Goal: Information Seeking & Learning: Learn about a topic

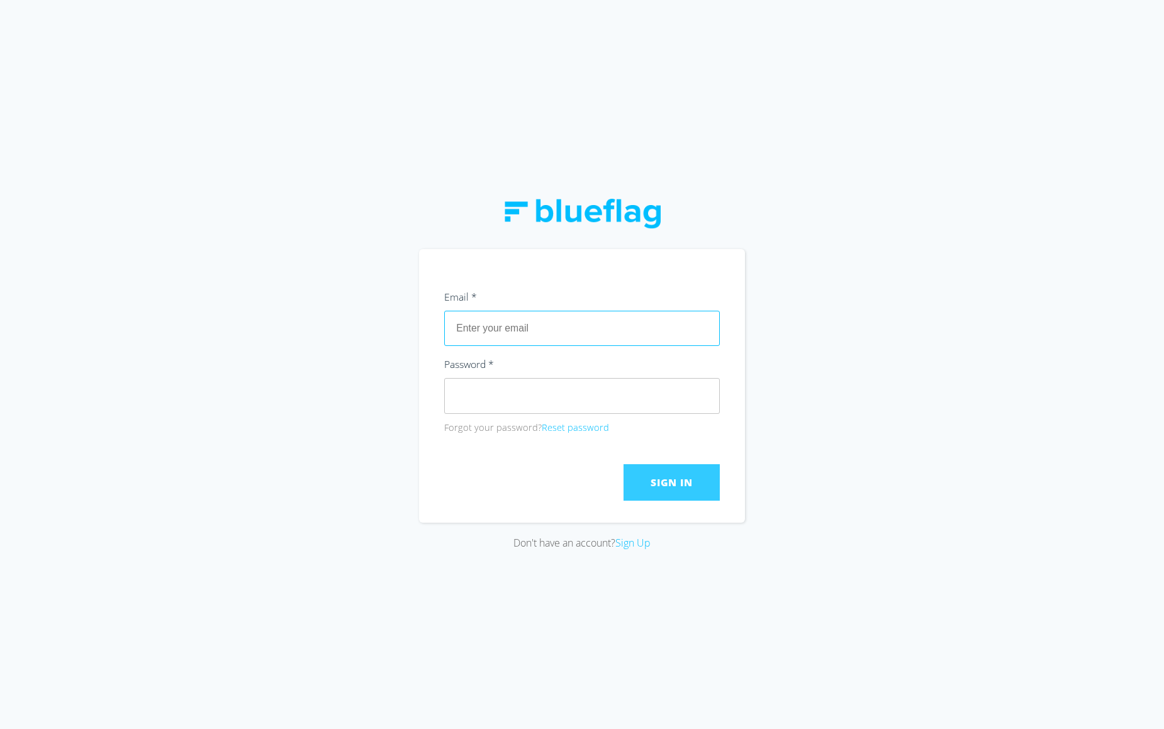
type input "[EMAIL_ADDRESS][DOMAIN_NAME]"
drag, startPoint x: 672, startPoint y: 486, endPoint x: 739, endPoint y: 480, distance: 67.6
click at [673, 486] on span "Sign In" at bounding box center [672, 483] width 42 height 14
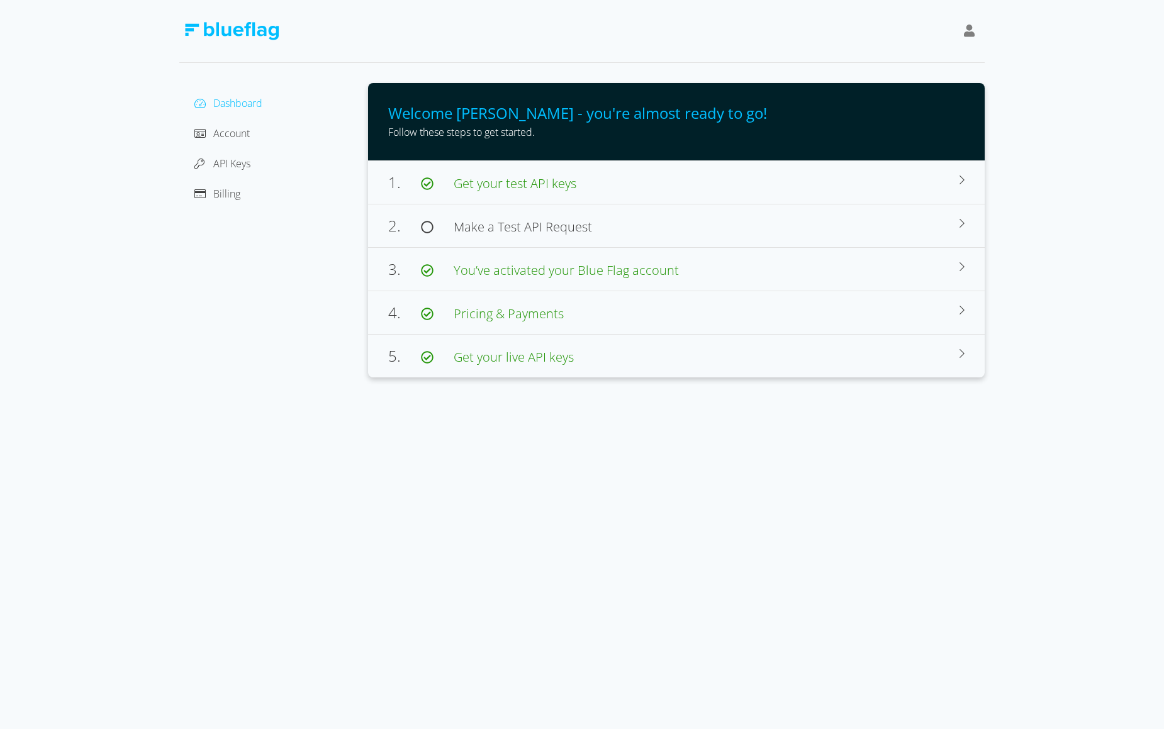
click at [1085, 188] on div "Dashboard Account API Keys Billing Welcome Kadir - you're almost ready to go! F…" at bounding box center [582, 189] width 1164 height 378
click at [222, 195] on span "Billing" at bounding box center [226, 194] width 27 height 14
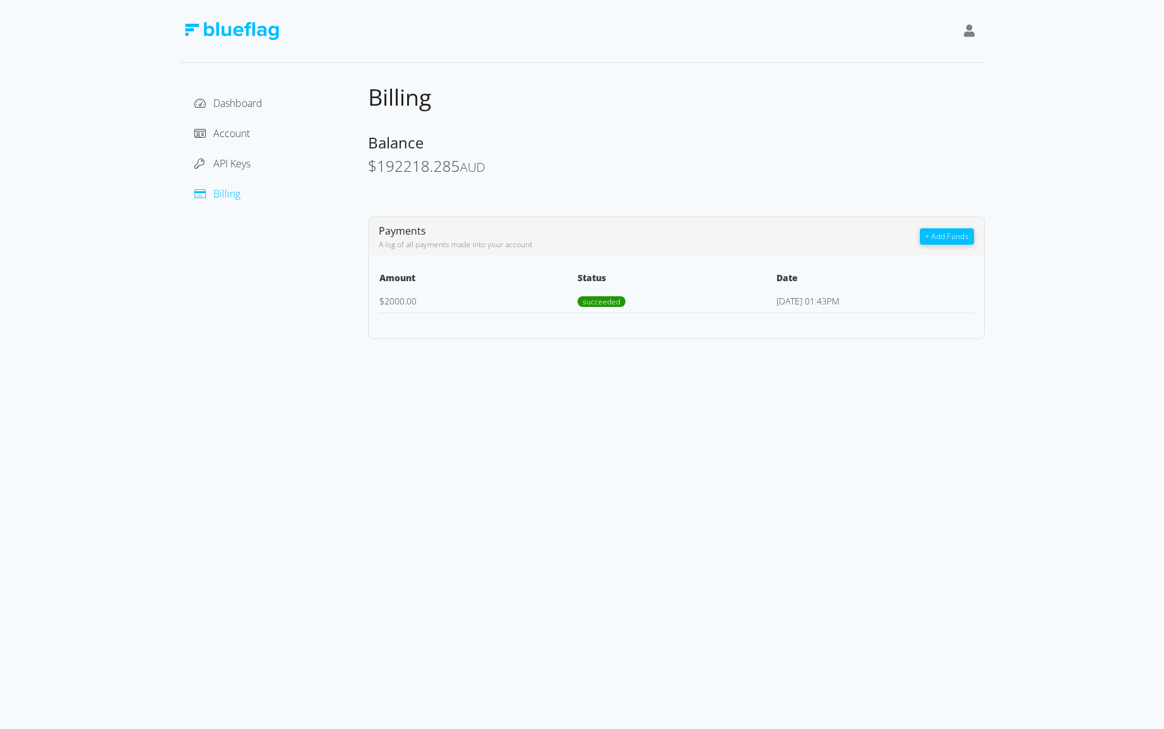
click at [445, 301] on td "$ 2000.00" at bounding box center [478, 301] width 198 height 24
click at [778, 306] on td "[DATE] 01:43PM" at bounding box center [875, 301] width 198 height 24
click at [797, 306] on td "[DATE] 01:43PM" at bounding box center [875, 301] width 198 height 24
drag, startPoint x: 795, startPoint y: 306, endPoint x: 732, endPoint y: 298, distance: 62.8
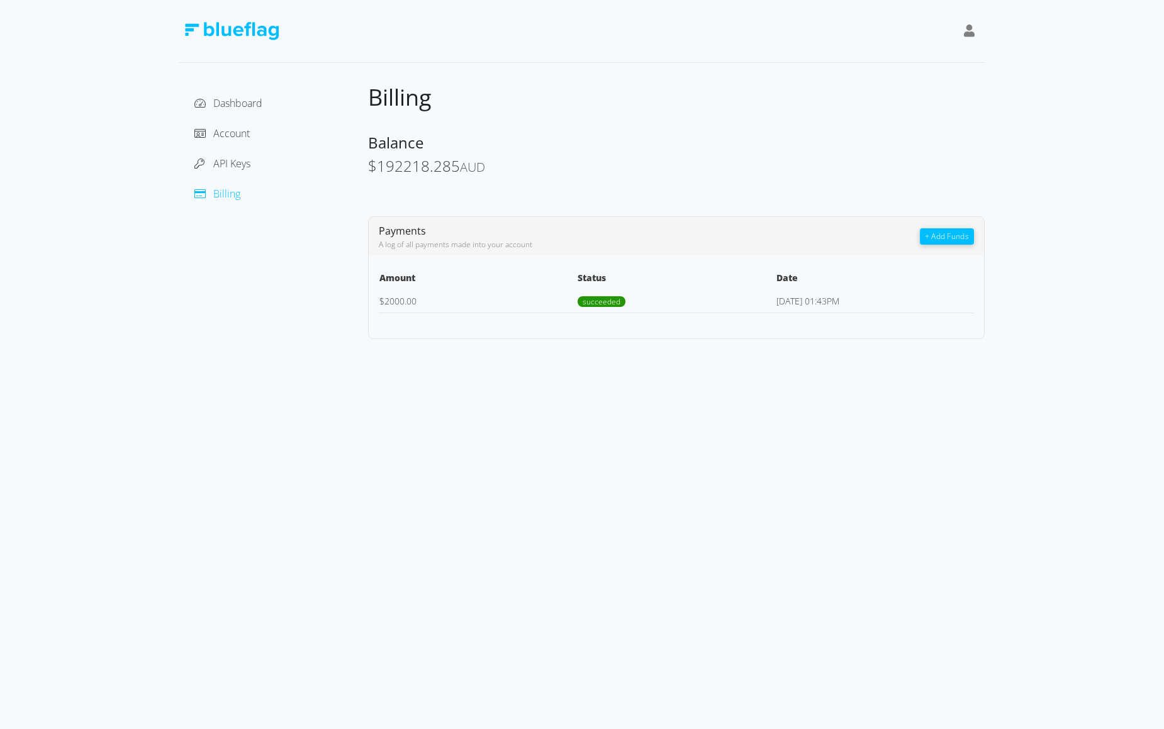
click at [793, 306] on td "[DATE] 01:43PM" at bounding box center [875, 301] width 198 height 24
click at [507, 193] on div "Billing Balance $ 192218.285 AUD Payments A log of all payments made into your …" at bounding box center [676, 211] width 617 height 256
click at [572, 197] on div "Billing Balance $ 192218.285 AUD Payments A log of all payments made into your …" at bounding box center [676, 211] width 617 height 256
click at [215, 133] on span "Account" at bounding box center [231, 133] width 36 height 14
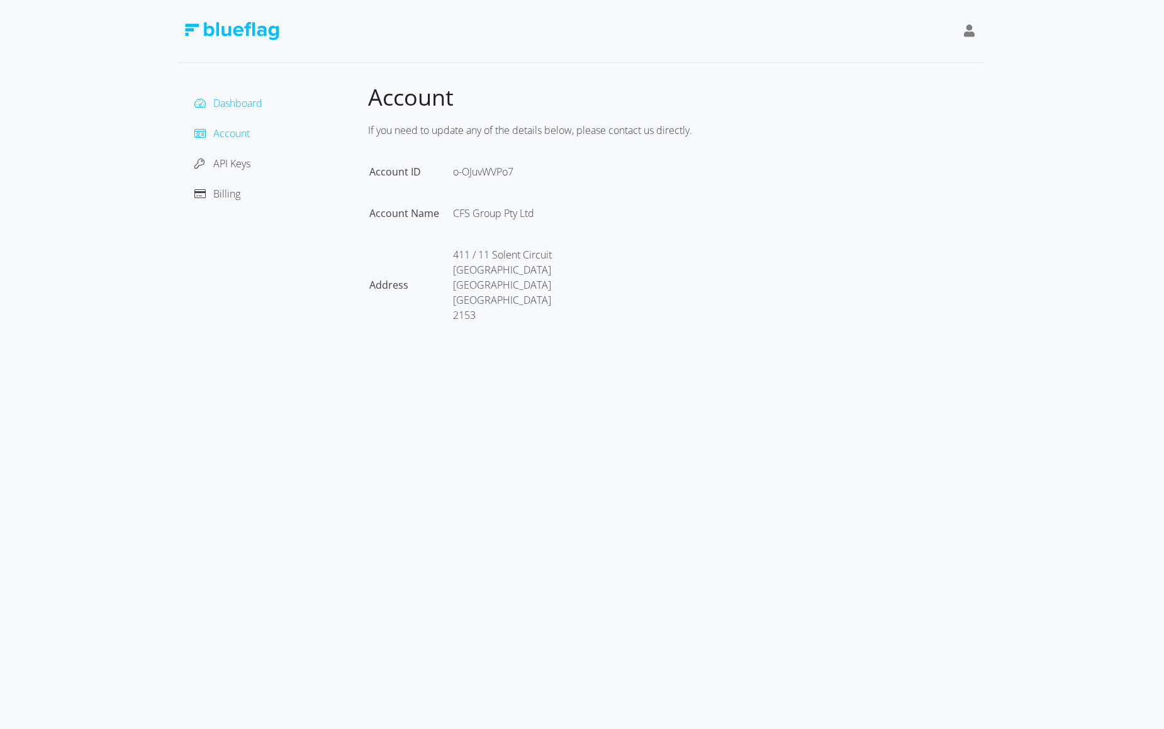
click at [231, 104] on span "Dashboard" at bounding box center [237, 103] width 49 height 14
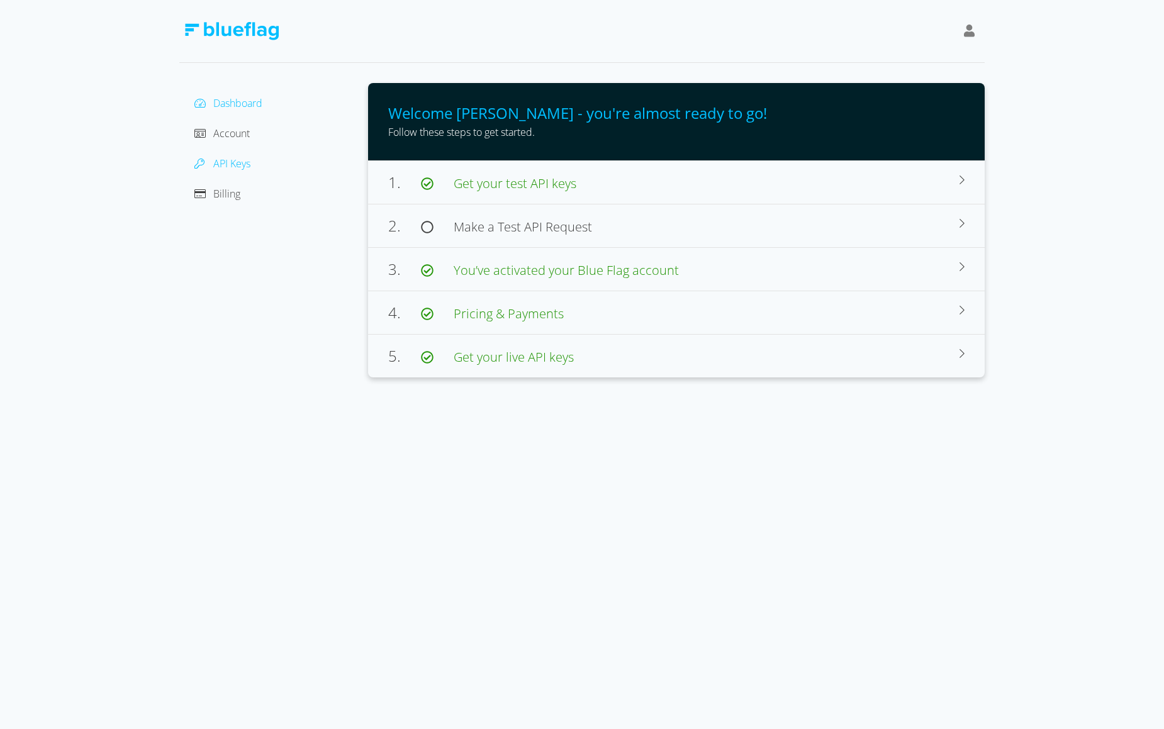
click at [226, 164] on span "API Keys" at bounding box center [231, 164] width 37 height 14
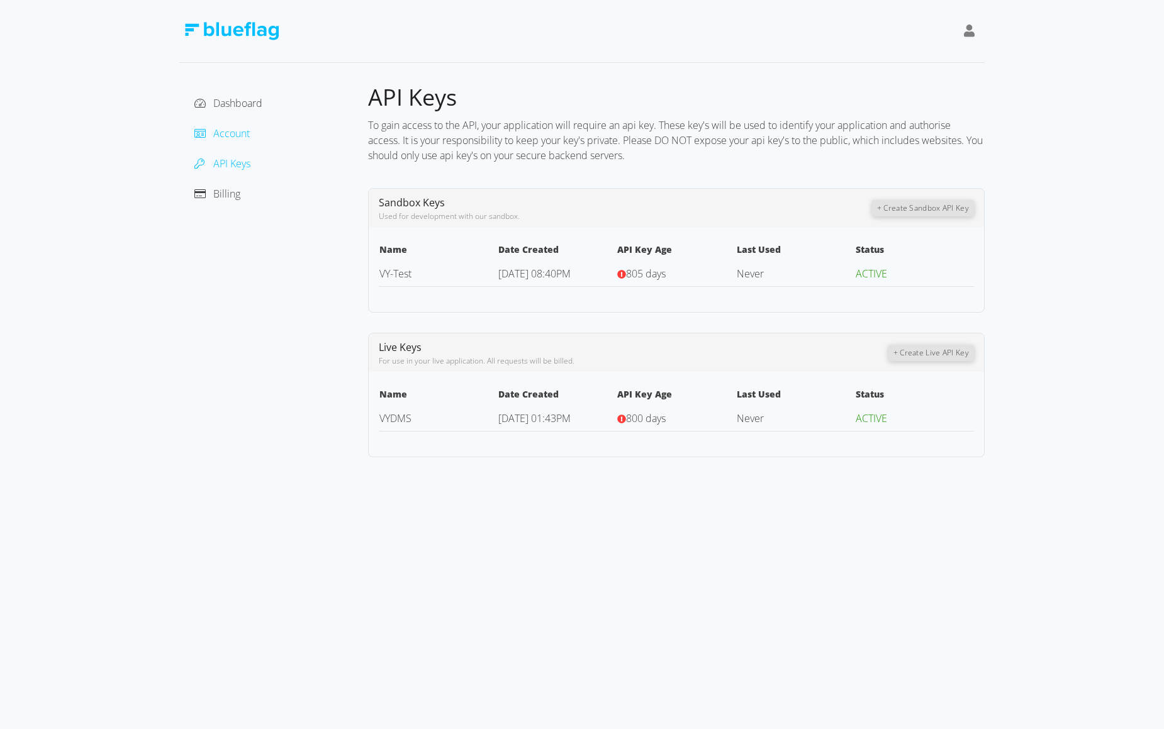
click at [227, 133] on span "Account" at bounding box center [231, 133] width 36 height 14
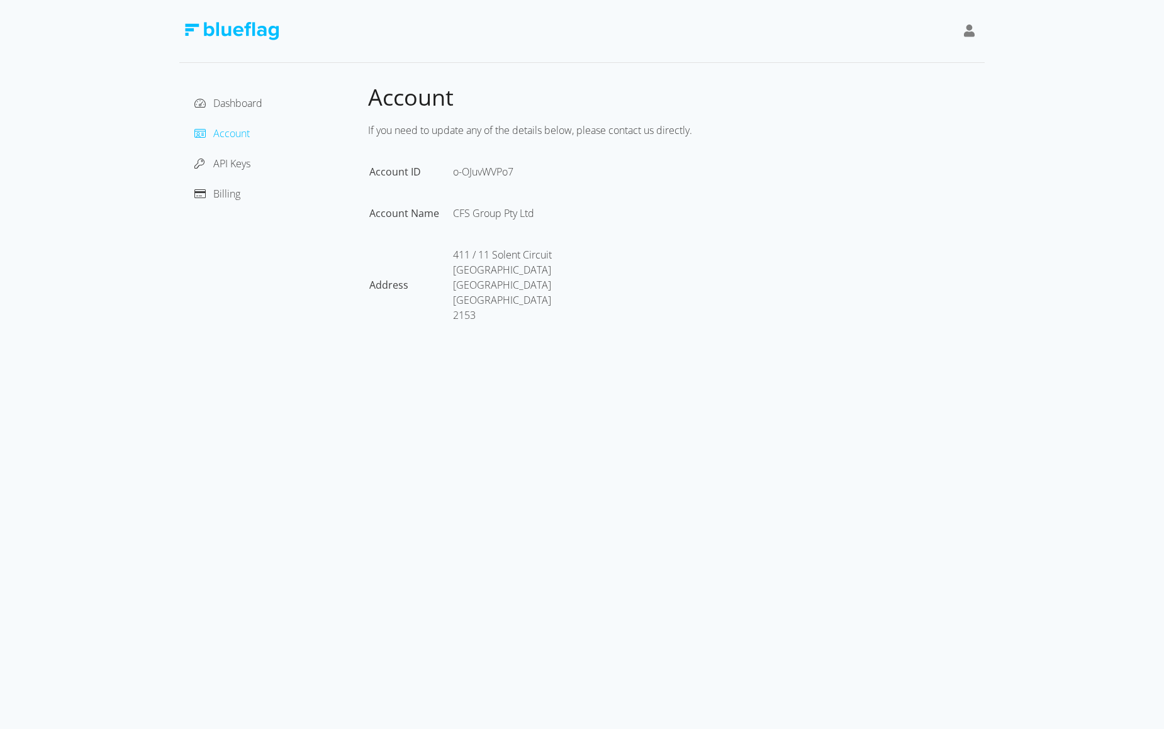
click at [228, 111] on div "Dashboard" at bounding box center [273, 103] width 169 height 20
click at [228, 104] on span "Dashboard" at bounding box center [237, 103] width 49 height 14
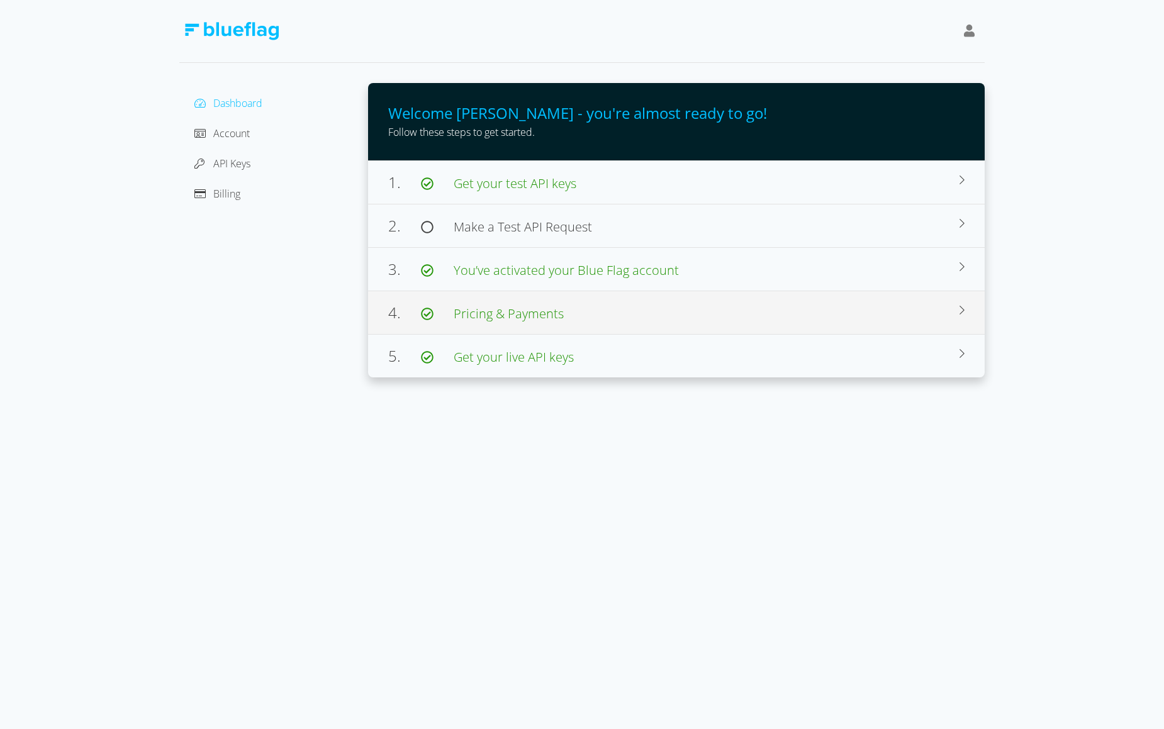
click at [519, 321] on span "Pricing & Payments" at bounding box center [509, 313] width 110 height 17
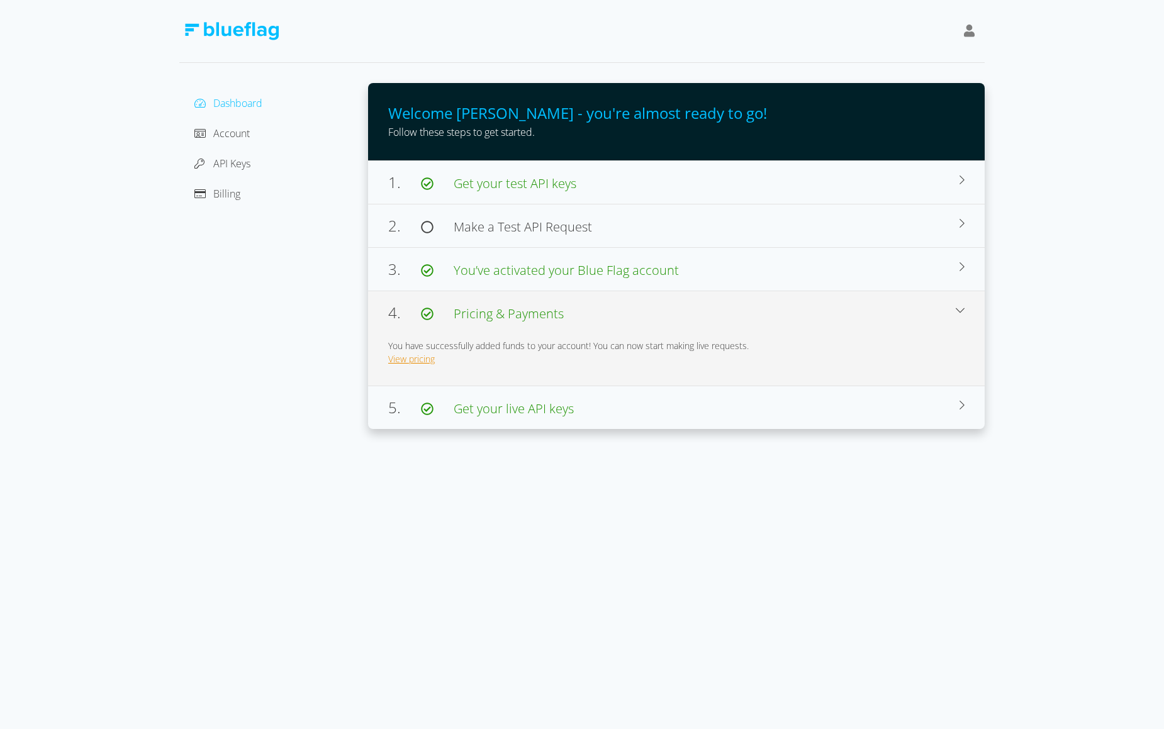
click at [397, 362] on link "View pricing" at bounding box center [411, 359] width 47 height 12
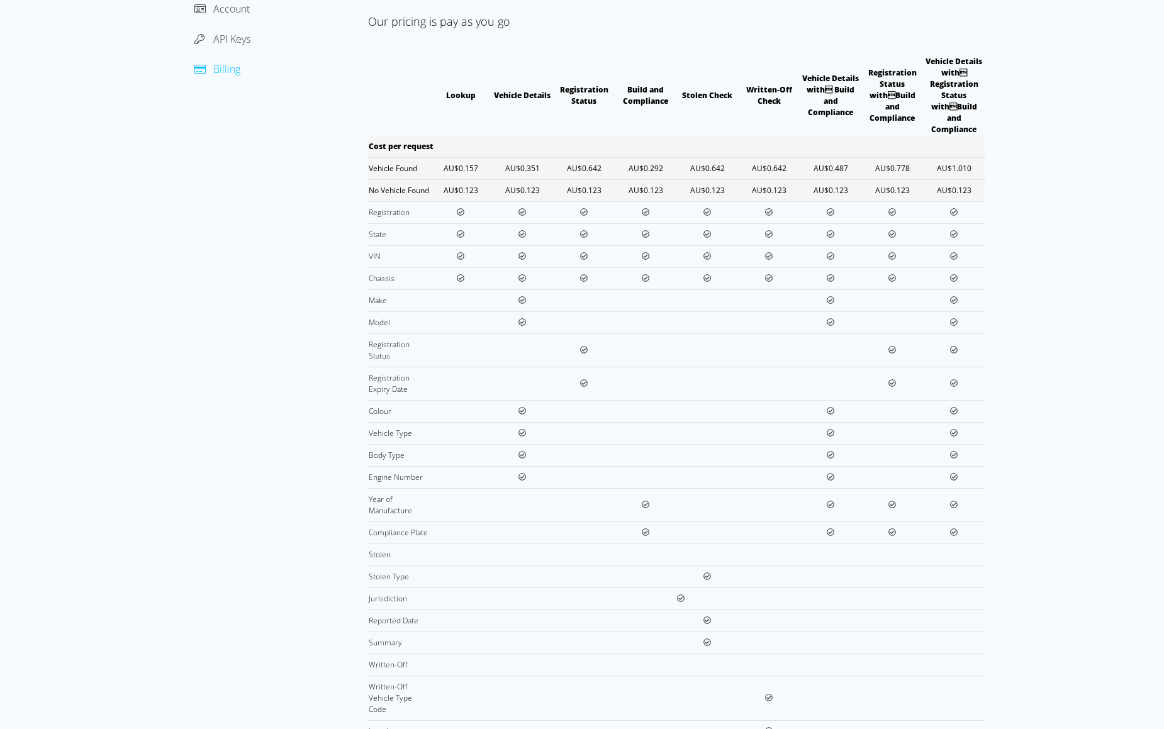
scroll to position [120, 0]
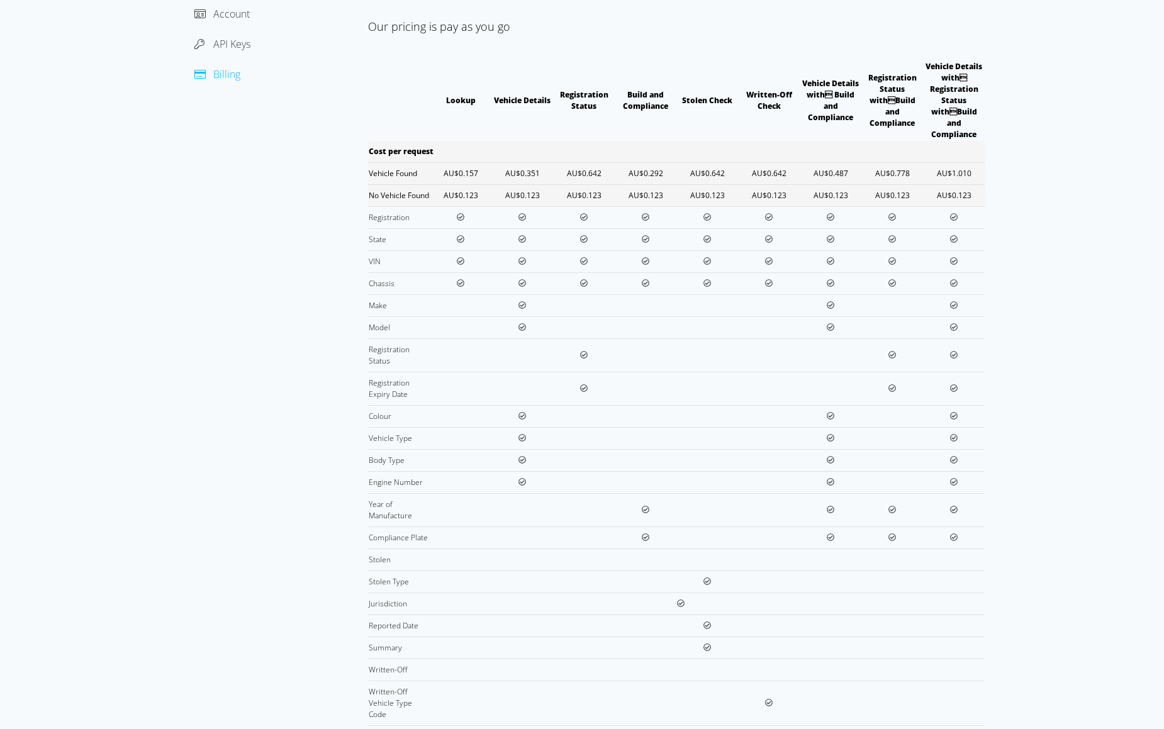
click at [290, 557] on div "Dashboard Account API Keys Billing" at bounding box center [273, 416] width 189 height 905
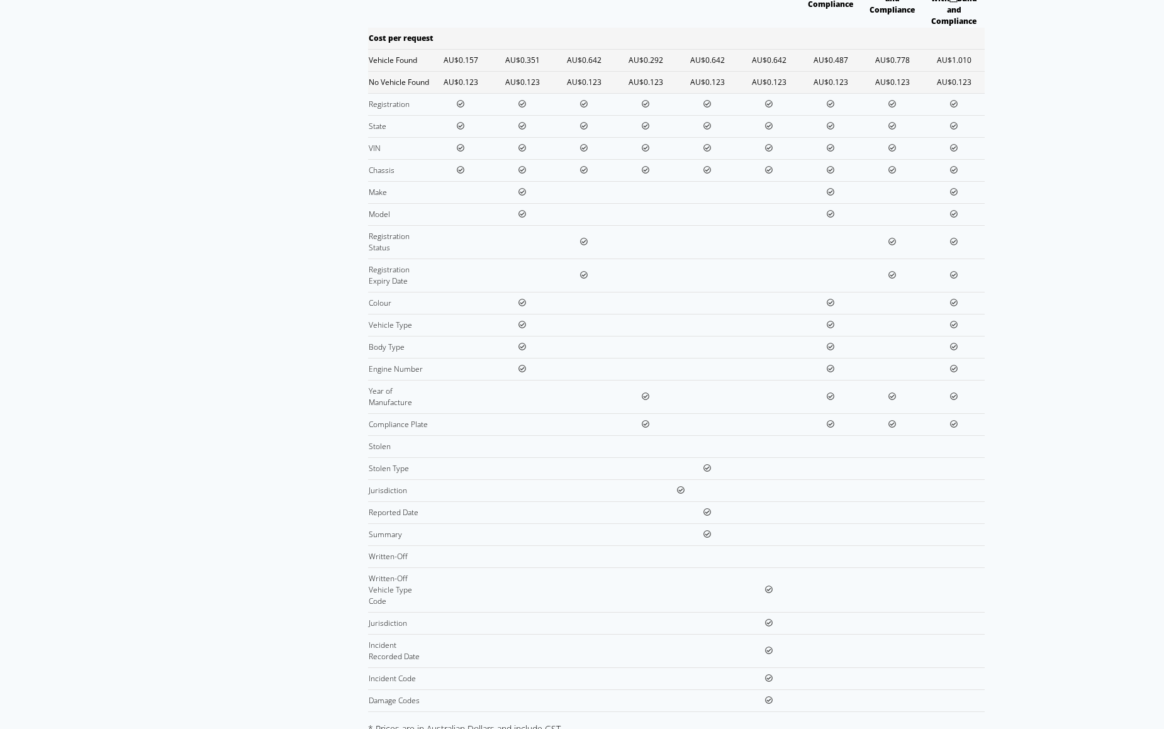
scroll to position [259, 0]
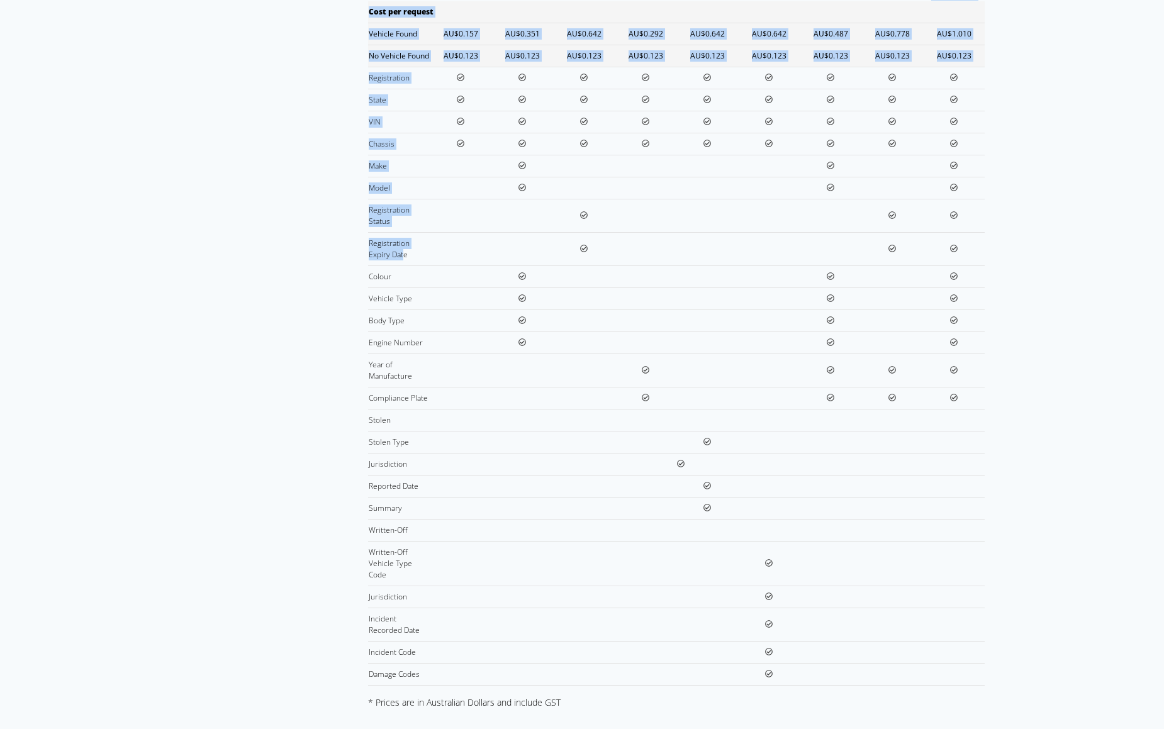
drag, startPoint x: 367, startPoint y: 242, endPoint x: 404, endPoint y: 251, distance: 38.3
click at [404, 251] on div "Dashboard Account API Keys Billing Pricing Our pricing is pay as you go Lookup …" at bounding box center [581, 276] width 805 height 905
drag, startPoint x: 412, startPoint y: 257, endPoint x: 369, endPoint y: 244, distance: 44.8
click at [368, 244] on td "Registration Expiry Date" at bounding box center [399, 248] width 62 height 33
copy div "Pricing Our pricing is pay as you go Lookup Vehicle Details Registration Status…"
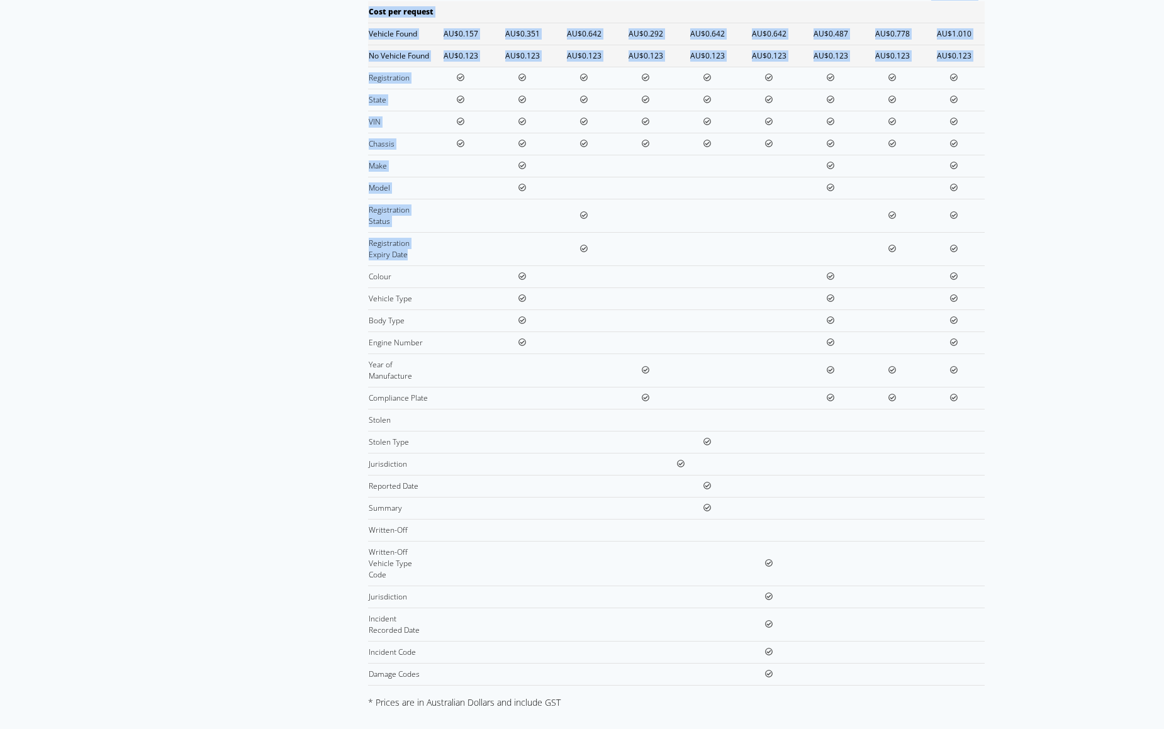
click at [373, 244] on td "Registration Expiry Date" at bounding box center [399, 248] width 62 height 33
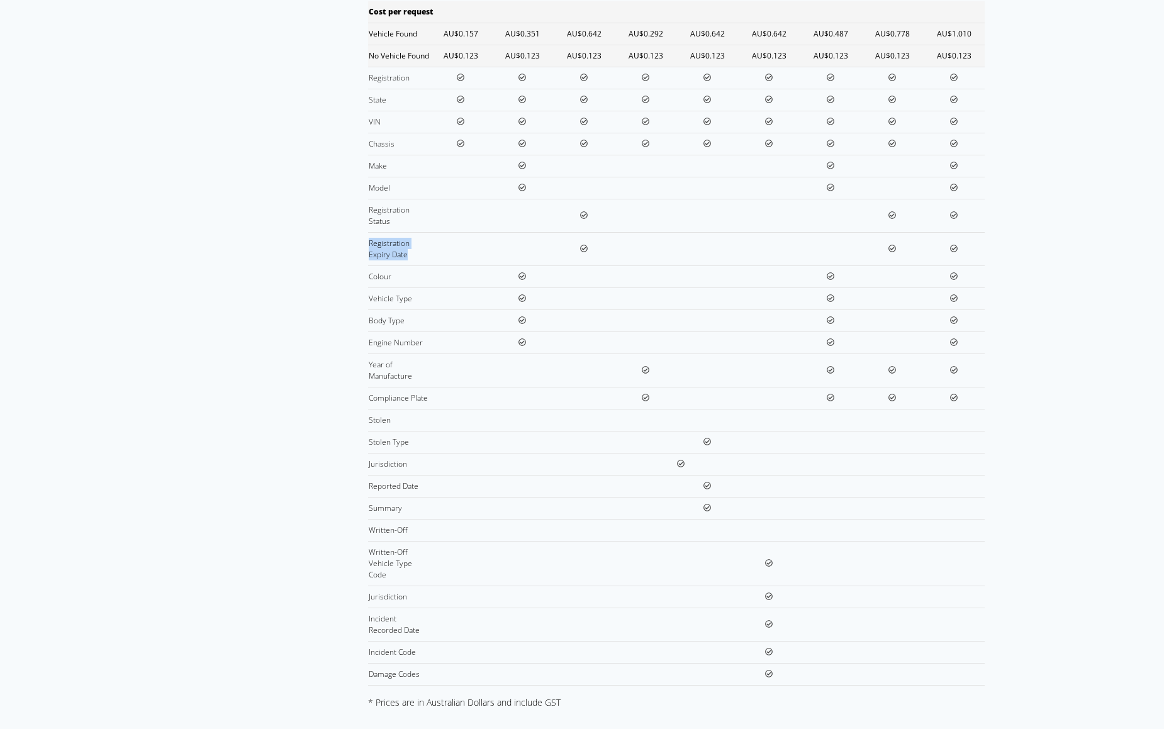
drag, startPoint x: 369, startPoint y: 244, endPoint x: 413, endPoint y: 256, distance: 45.2
click at [412, 256] on td "Registration Expiry Date" at bounding box center [399, 248] width 62 height 33
copy td "Registration Expiry Date"
click at [1096, 216] on div "Dashboard Account API Keys Billing Pricing Our pricing is pay as you go Lookup …" at bounding box center [582, 235] width 1164 height 989
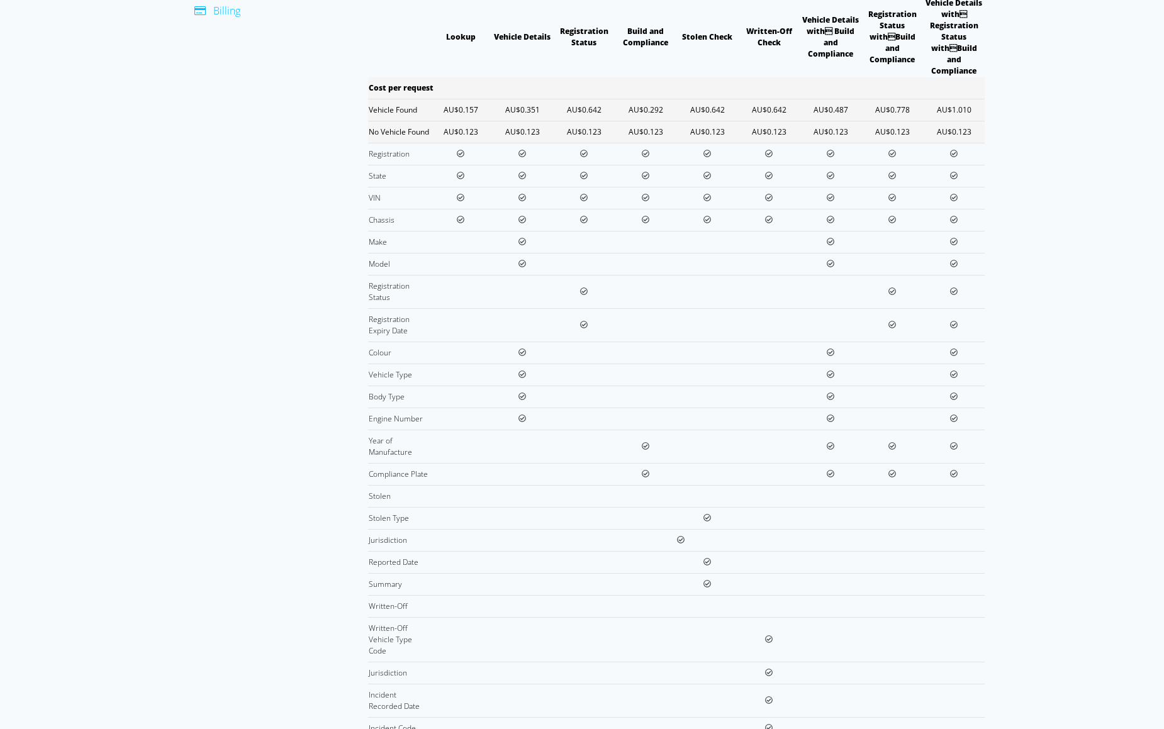
scroll to position [182, 0]
